Goal: Ask a question: Ask a question

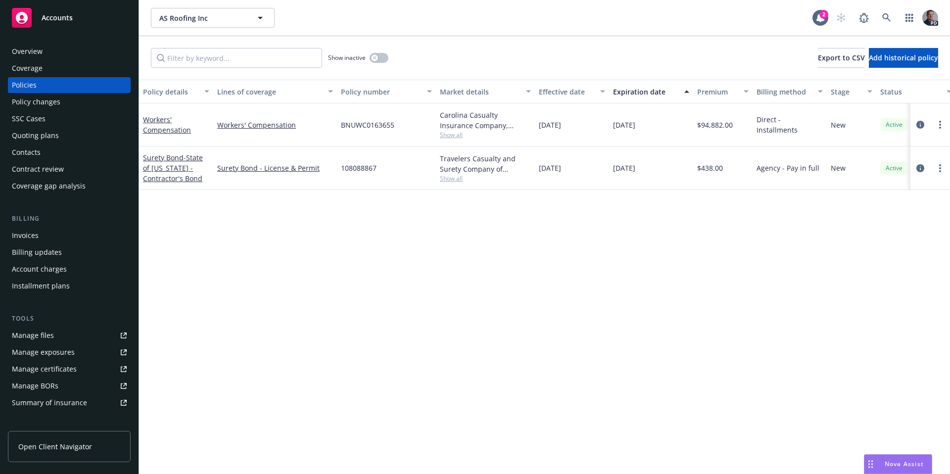
click at [925, 466] on div "Nova Assist" at bounding box center [904, 464] width 55 height 8
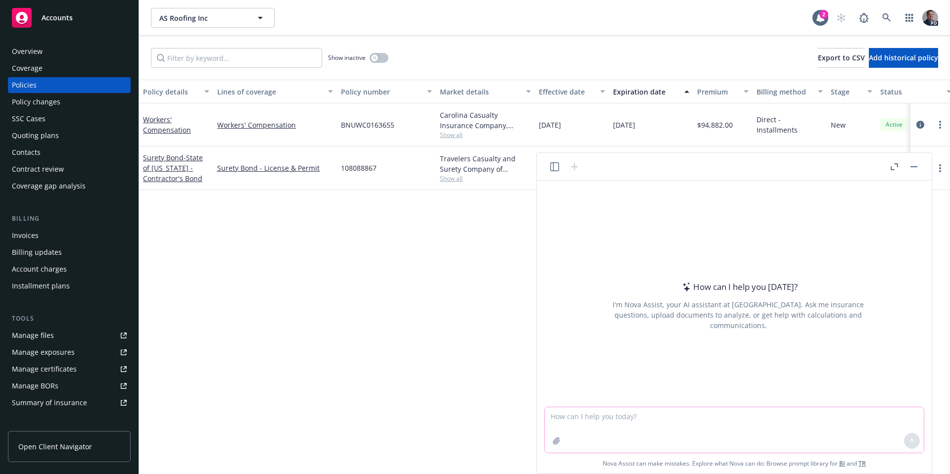
click at [613, 416] on textarea at bounding box center [734, 430] width 379 height 46
type textarea "Act as a risk and insurance advisor to respond to the questions as to why an in…"
